Goal: Task Accomplishment & Management: Manage account settings

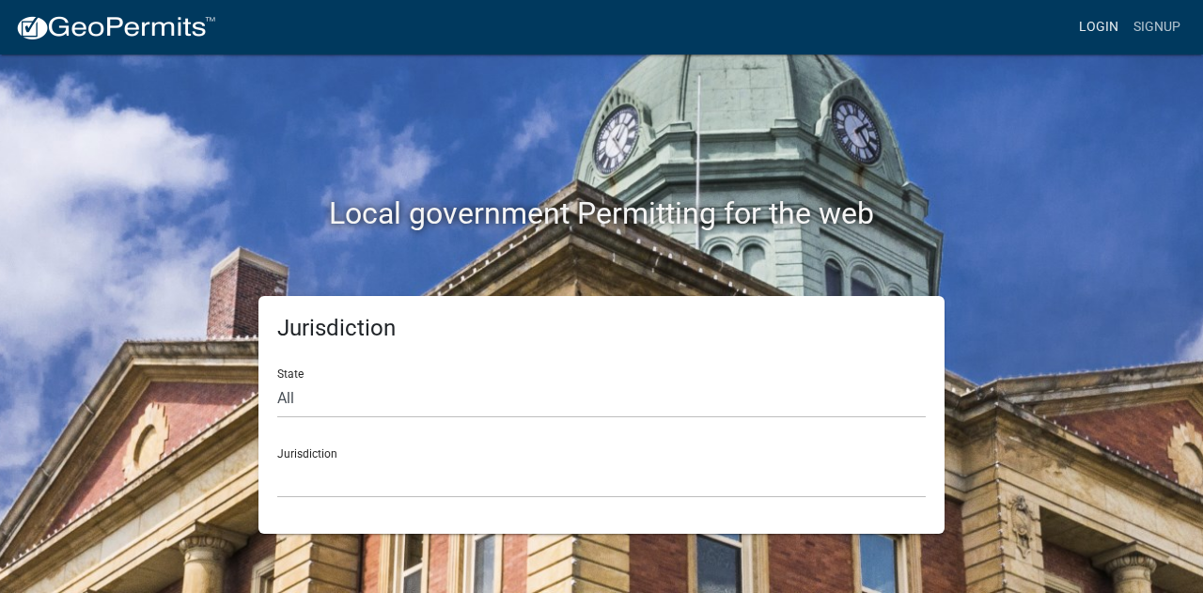
click at [1101, 34] on link "Login" at bounding box center [1099, 27] width 55 height 36
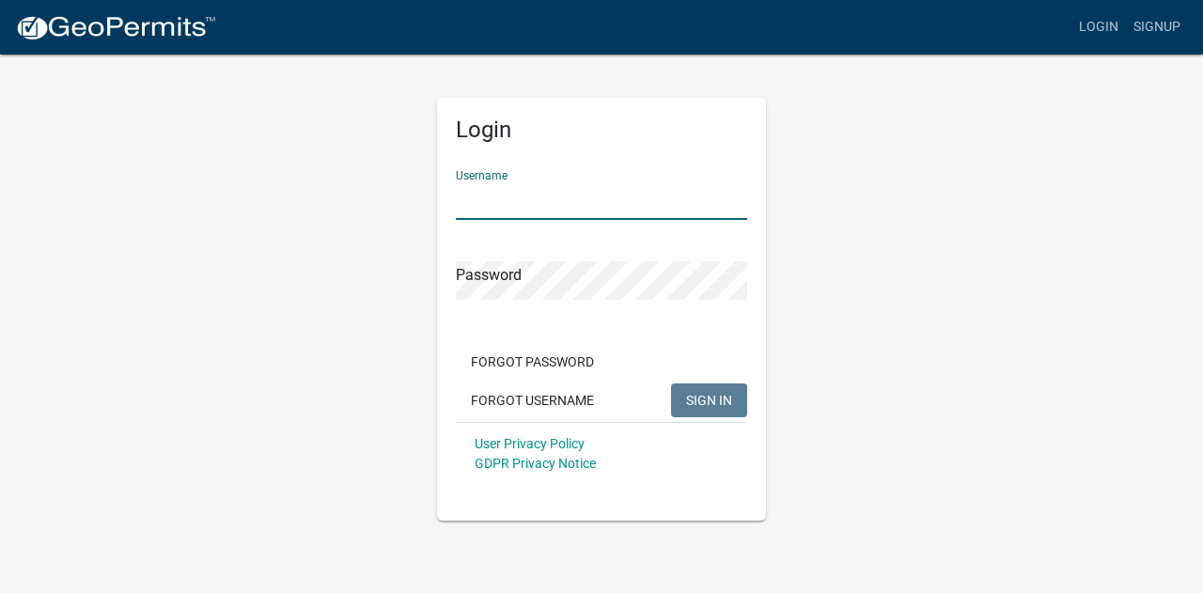
click at [557, 199] on input "Username" at bounding box center [601, 200] width 291 height 39
click at [550, 399] on div "Forgot Password Forgot Username SIGN IN" at bounding box center [601, 383] width 291 height 77
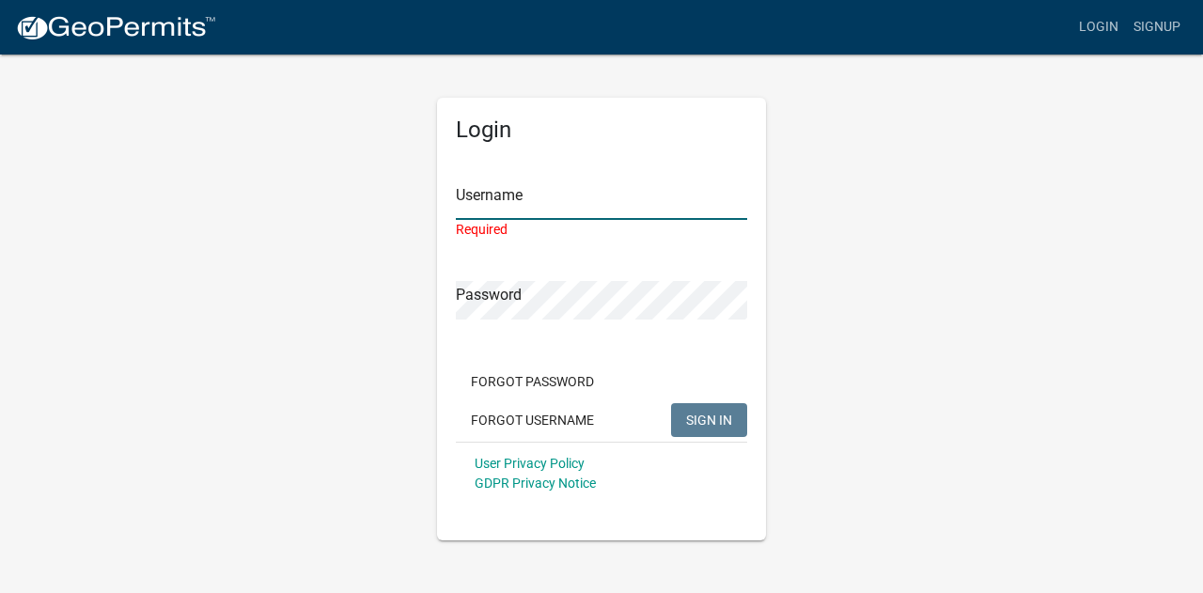
click at [519, 190] on input "Username" at bounding box center [601, 200] width 291 height 39
click at [534, 423] on button "Forgot Username" at bounding box center [532, 420] width 153 height 34
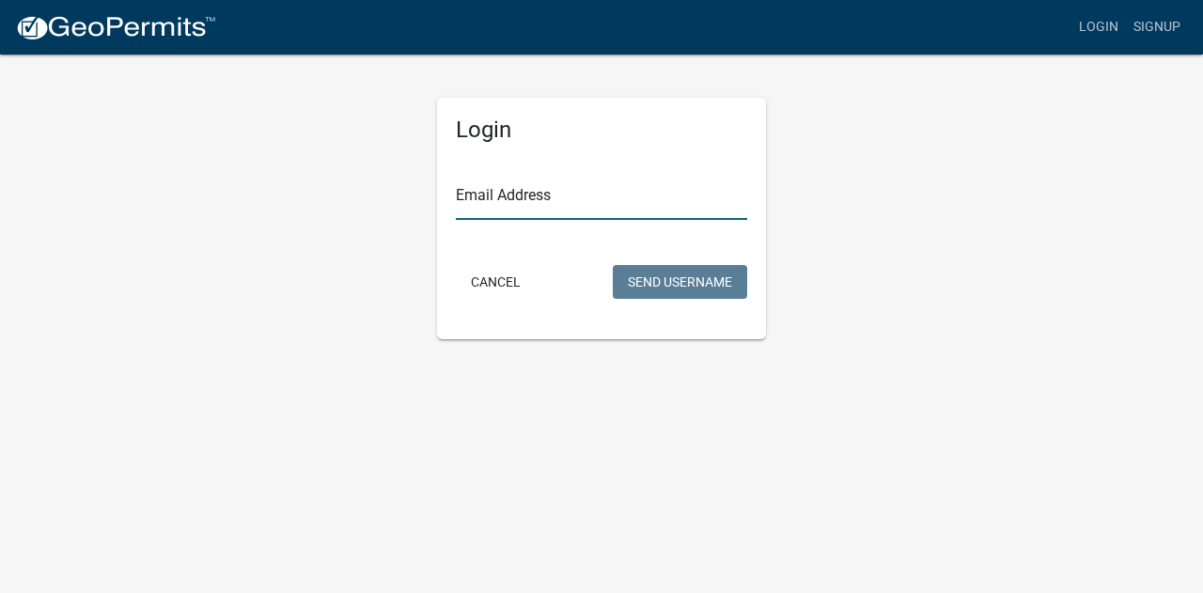
click at [530, 191] on input "Email Address" at bounding box center [601, 200] width 291 height 39
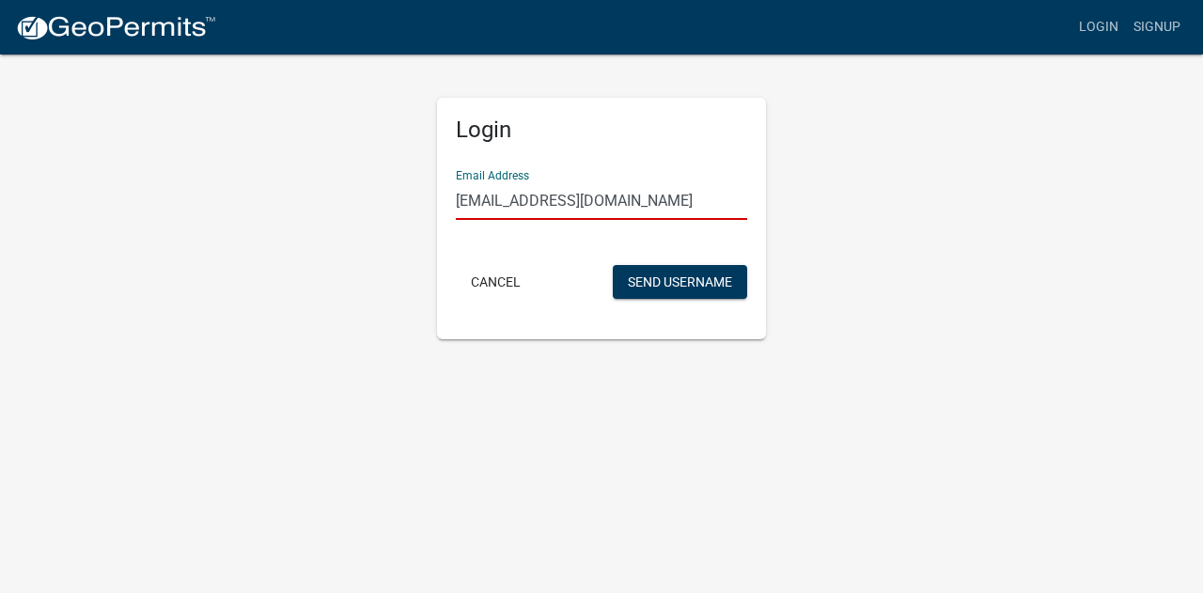
scroll to position [0, 7]
type input "[EMAIL_ADDRESS][DOMAIN_NAME]"
click at [642, 288] on button "Send Username" at bounding box center [680, 282] width 134 height 34
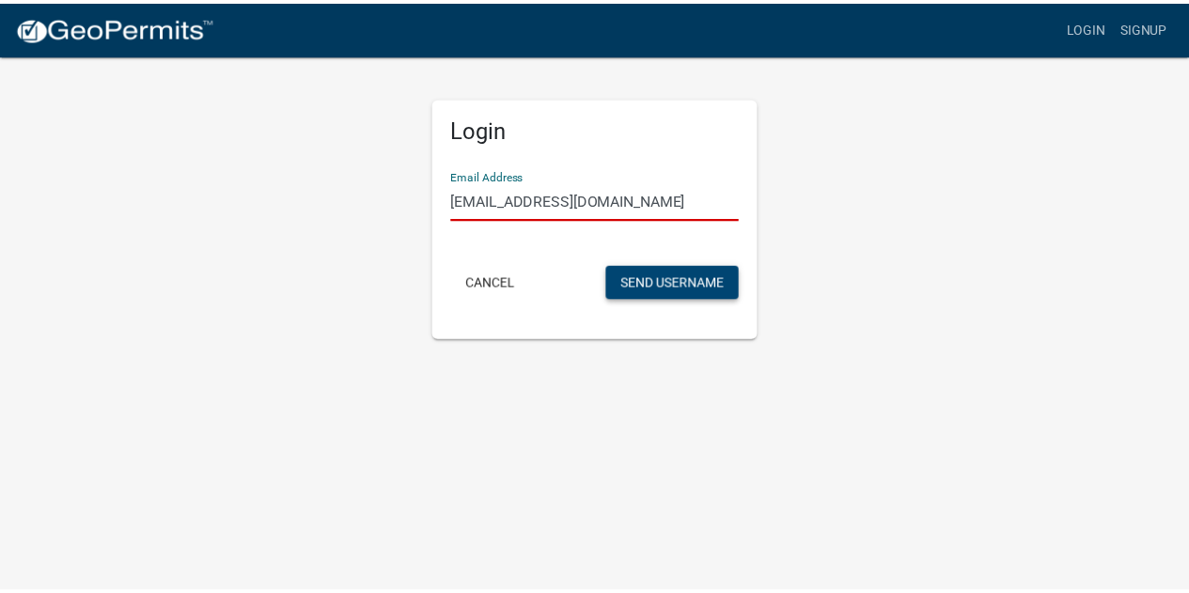
scroll to position [0, 0]
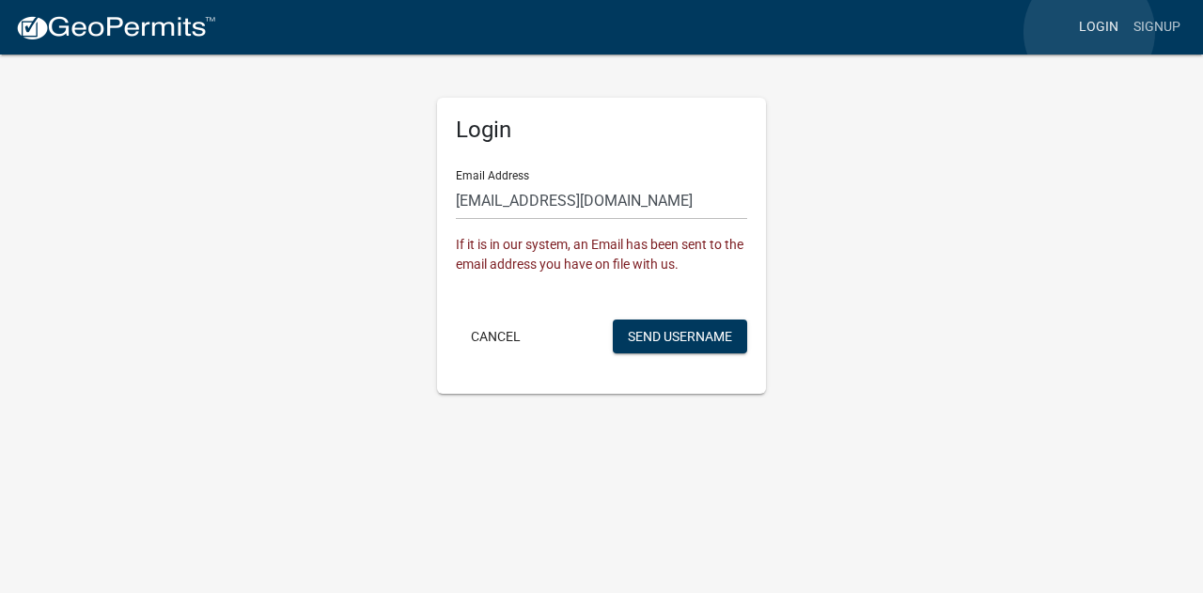
click at [1089, 32] on link "Login" at bounding box center [1099, 27] width 55 height 36
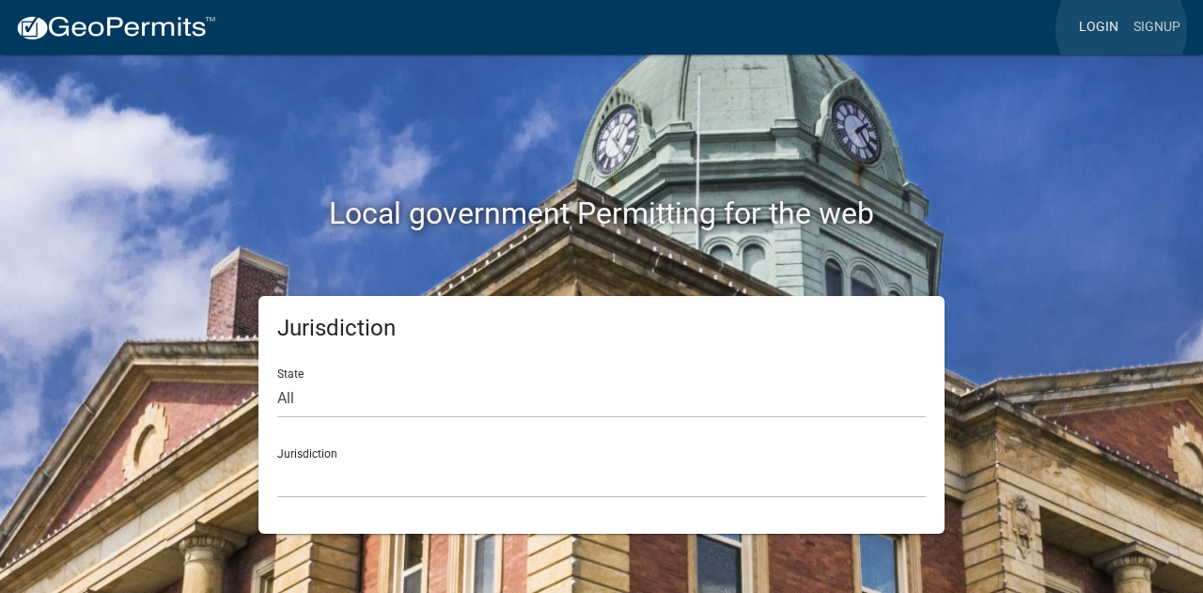
click at [1121, 29] on link "Login" at bounding box center [1099, 27] width 55 height 36
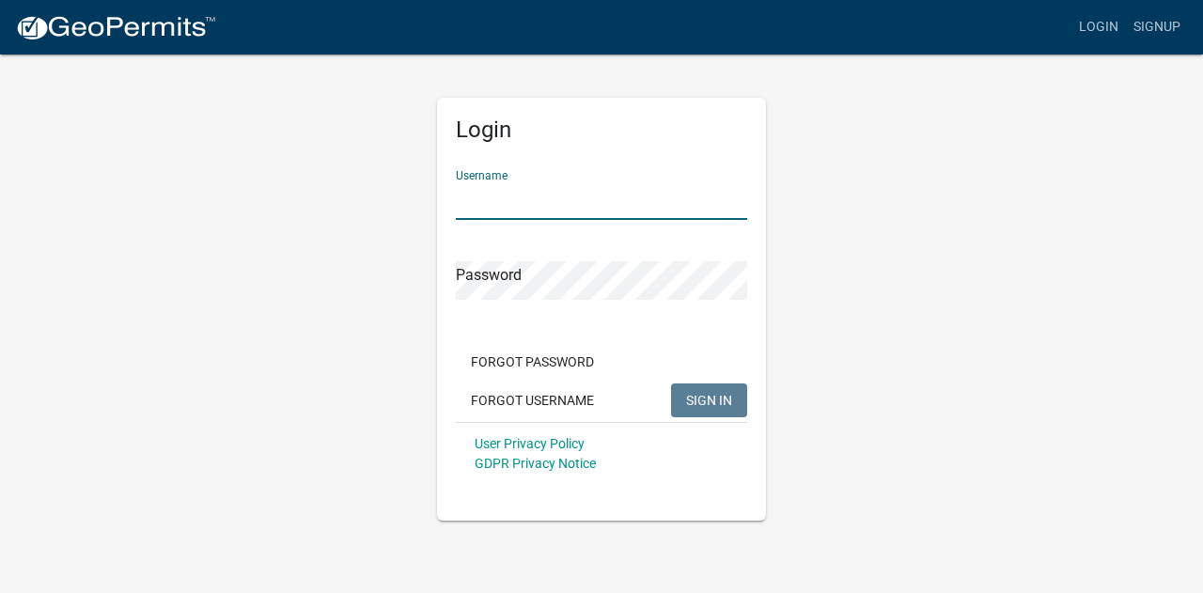
click at [577, 188] on input "Username" at bounding box center [601, 200] width 291 height 39
type input "r"
type input "Robertwhite0152"
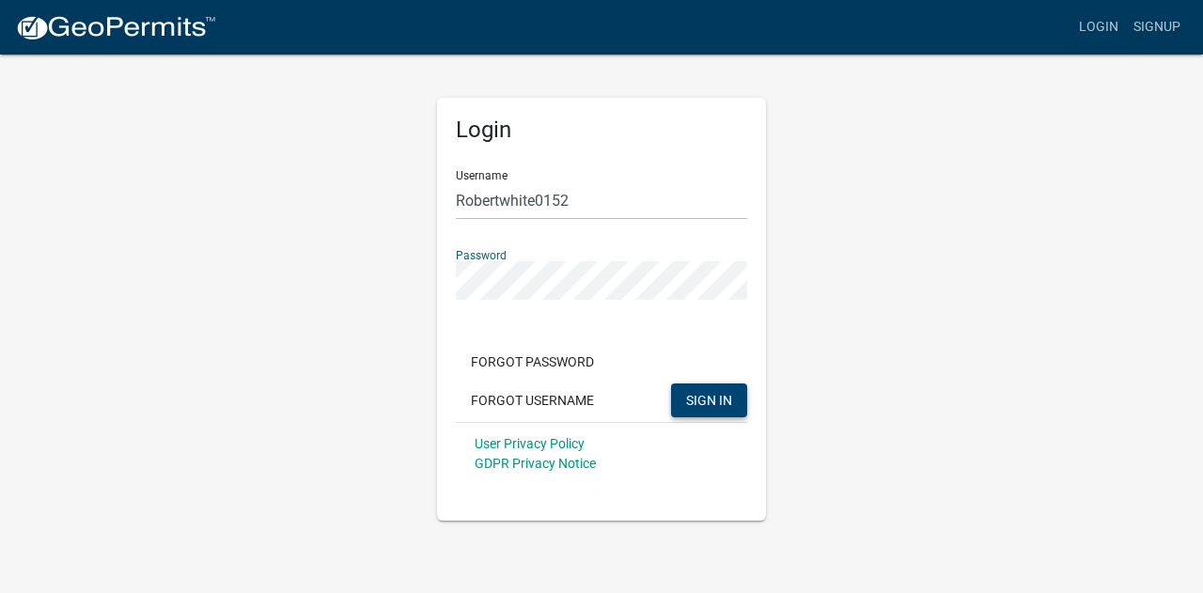
click at [695, 412] on button "SIGN IN" at bounding box center [709, 400] width 76 height 34
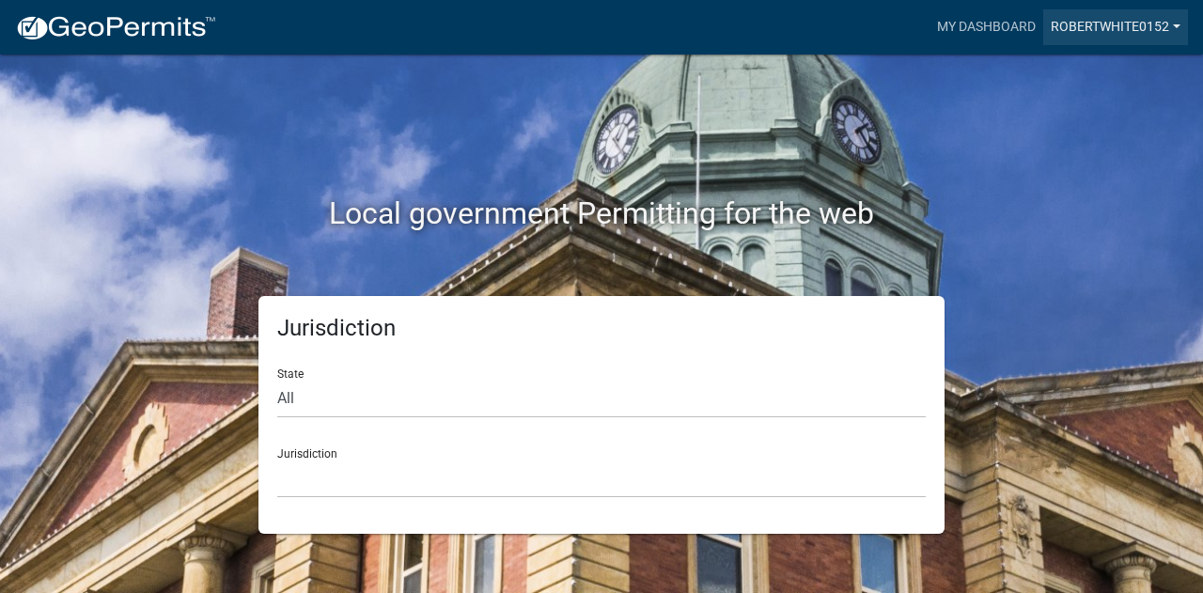
click at [1111, 30] on link "robertwhite0152" at bounding box center [1115, 27] width 145 height 36
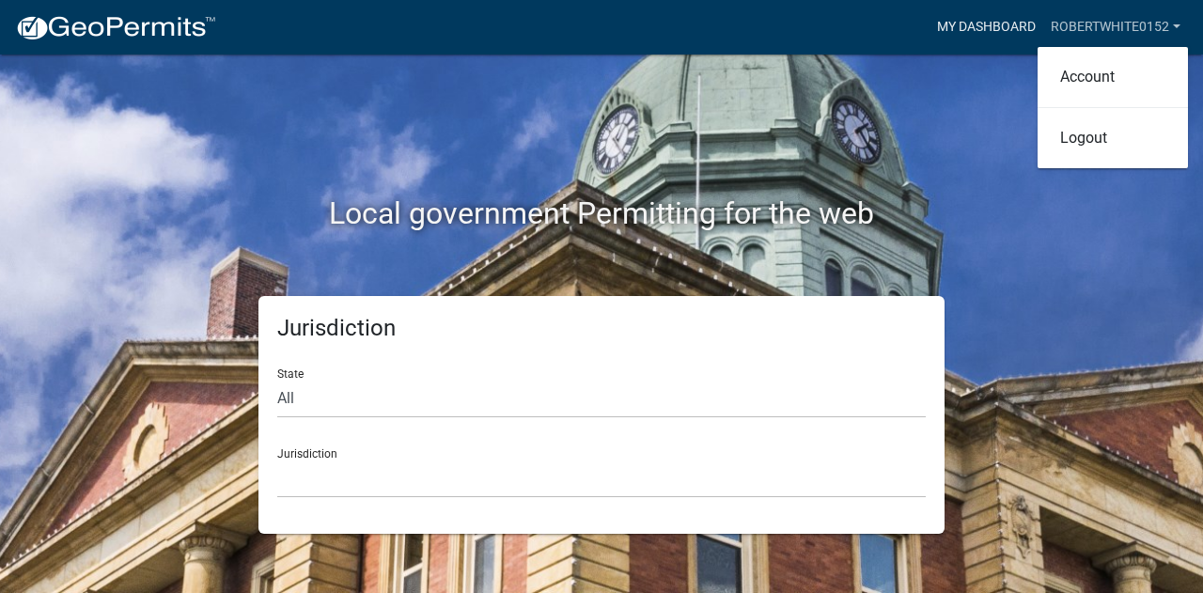
click at [993, 30] on link "My Dashboard" at bounding box center [987, 27] width 114 height 36
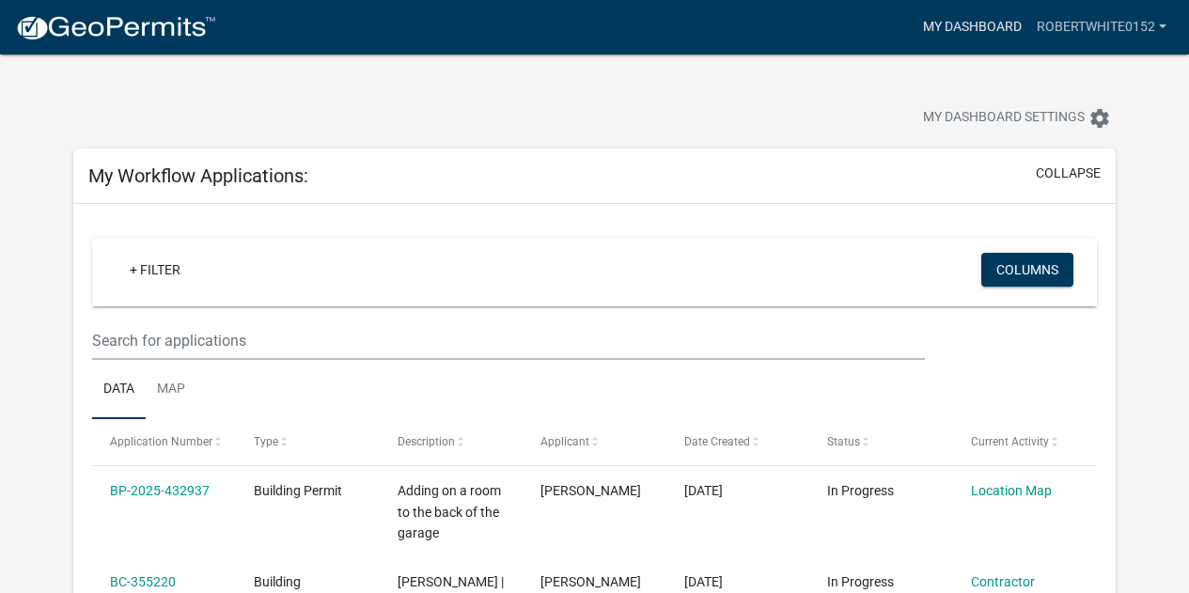
click at [1003, 22] on link "My Dashboard" at bounding box center [973, 27] width 114 height 36
click at [1086, 31] on link "robertwhite0152" at bounding box center [1101, 27] width 145 height 36
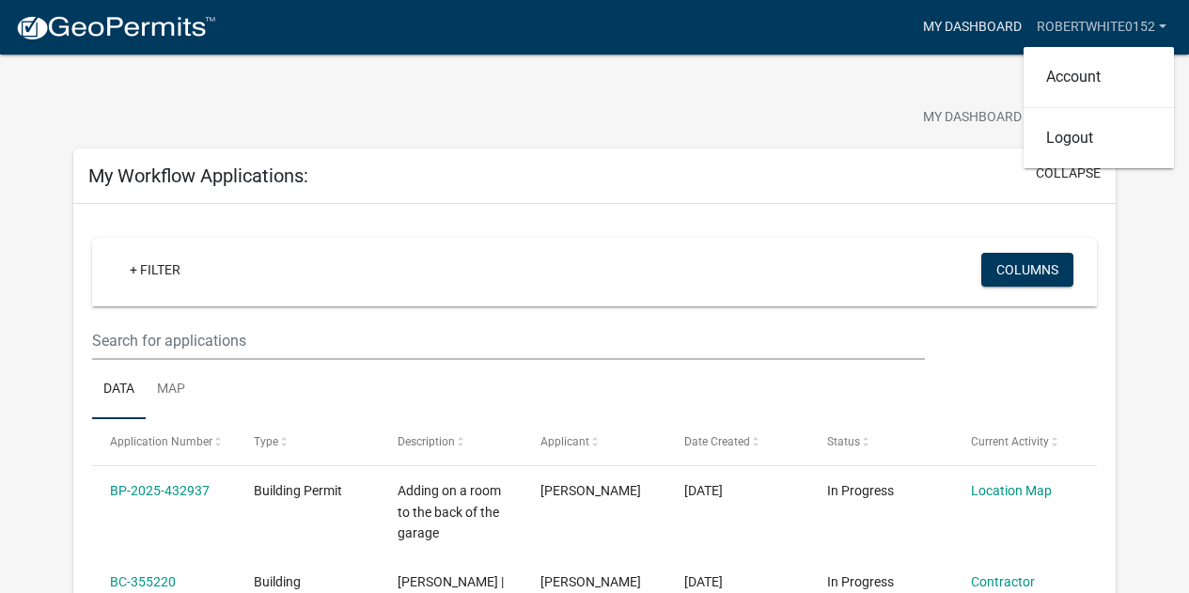
click at [963, 33] on link "My Dashboard" at bounding box center [973, 27] width 114 height 36
